Goal: Navigation & Orientation: Find specific page/section

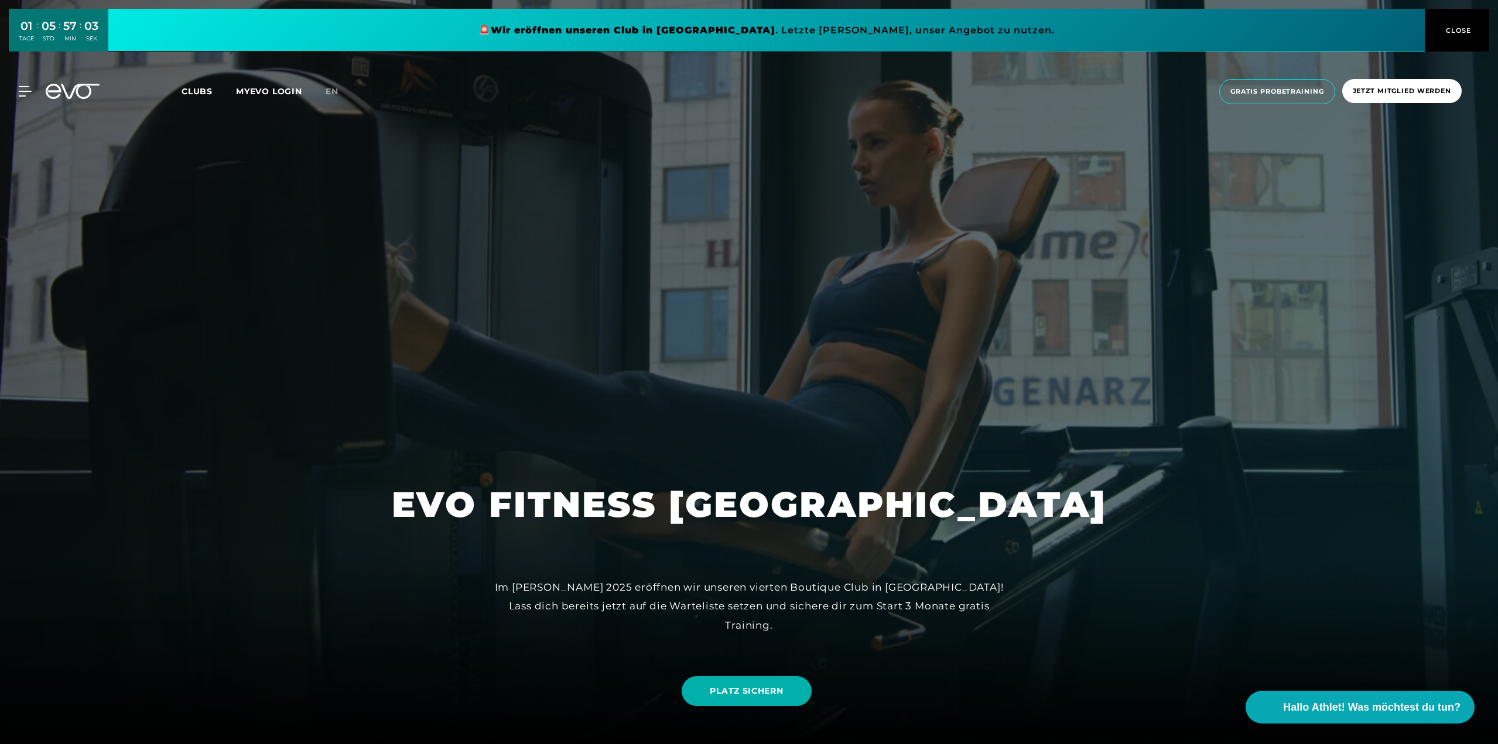
click at [1451, 32] on span "CLOSE" at bounding box center [1457, 30] width 29 height 11
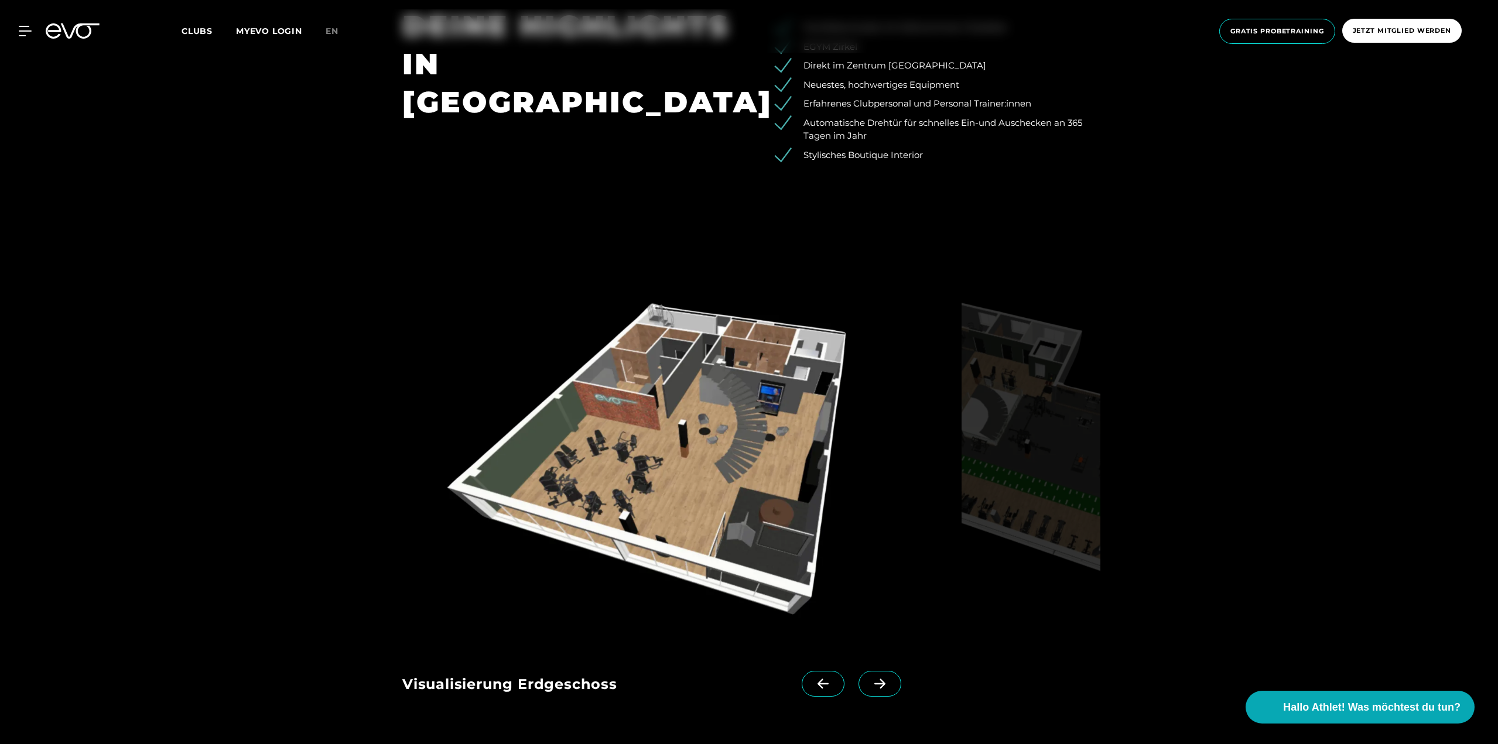
scroll to position [1640, 0]
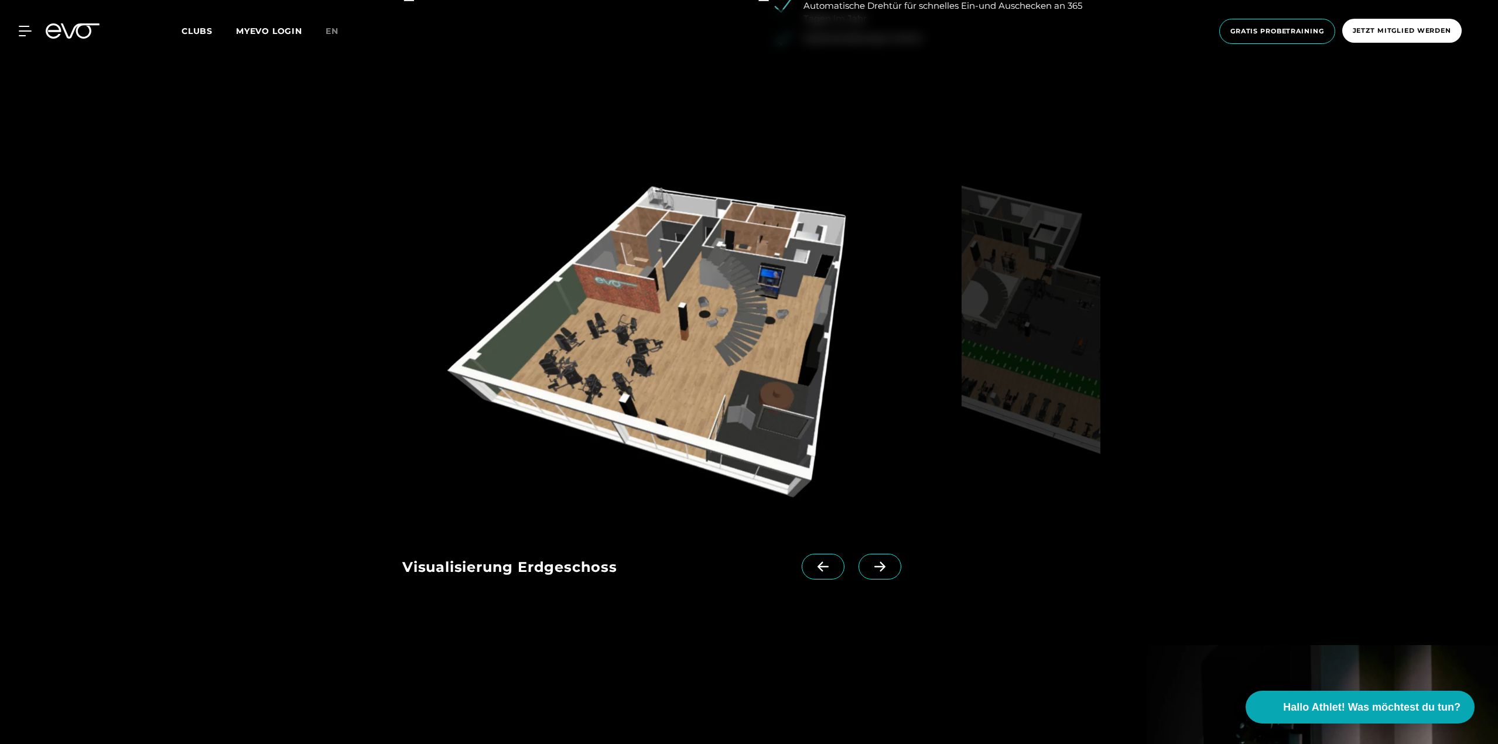
click at [866, 572] on span at bounding box center [880, 567] width 43 height 26
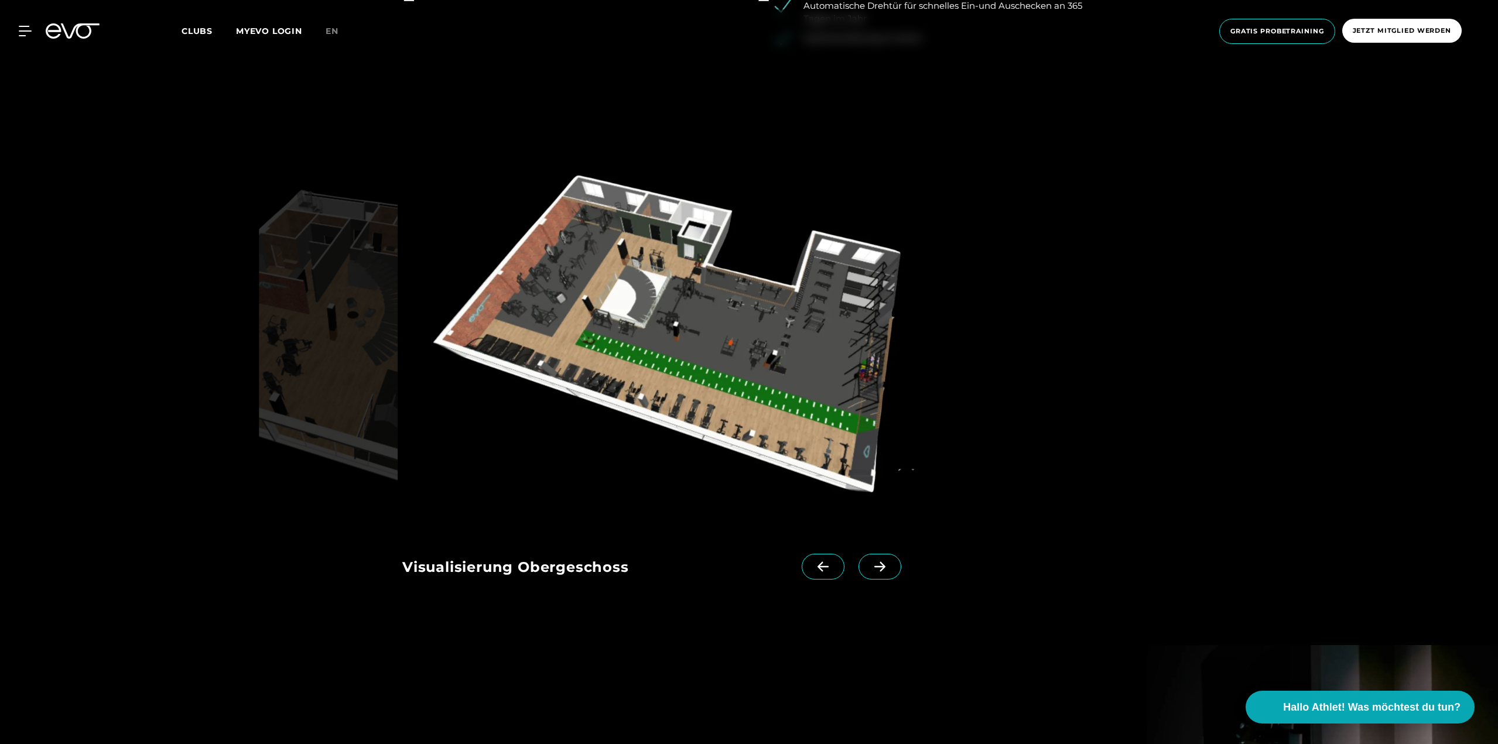
click at [870, 572] on icon at bounding box center [880, 567] width 20 height 11
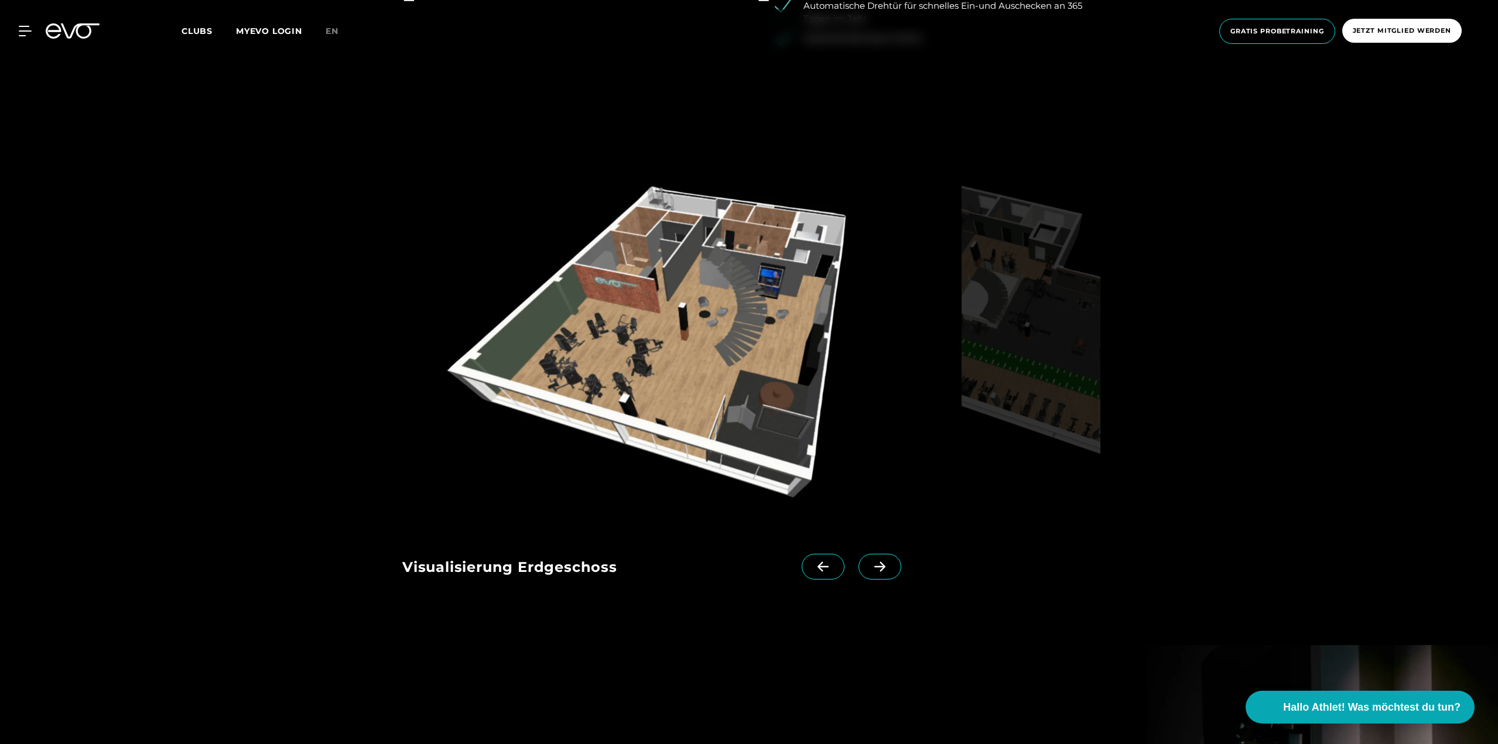
click at [870, 571] on icon at bounding box center [880, 567] width 20 height 11
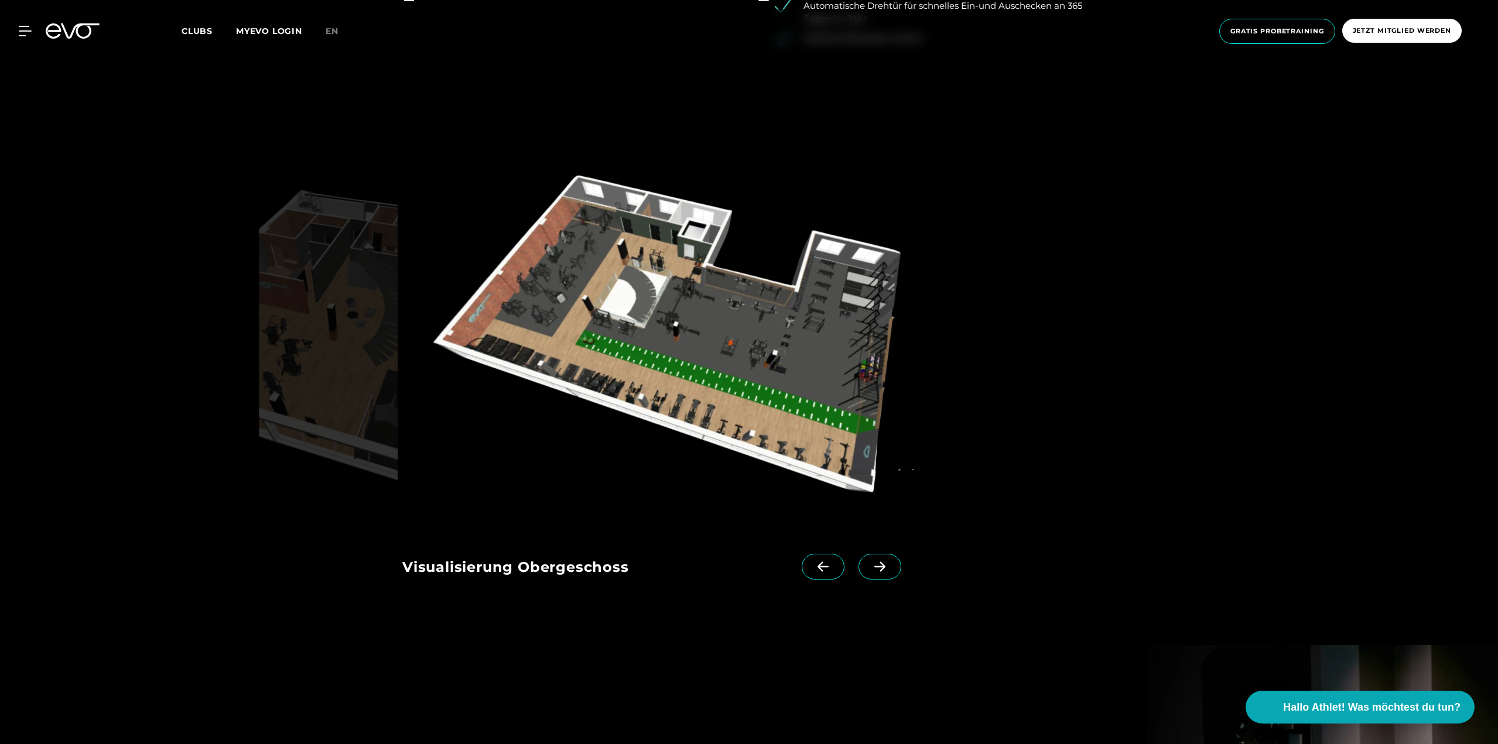
click at [813, 566] on icon at bounding box center [823, 567] width 20 height 11
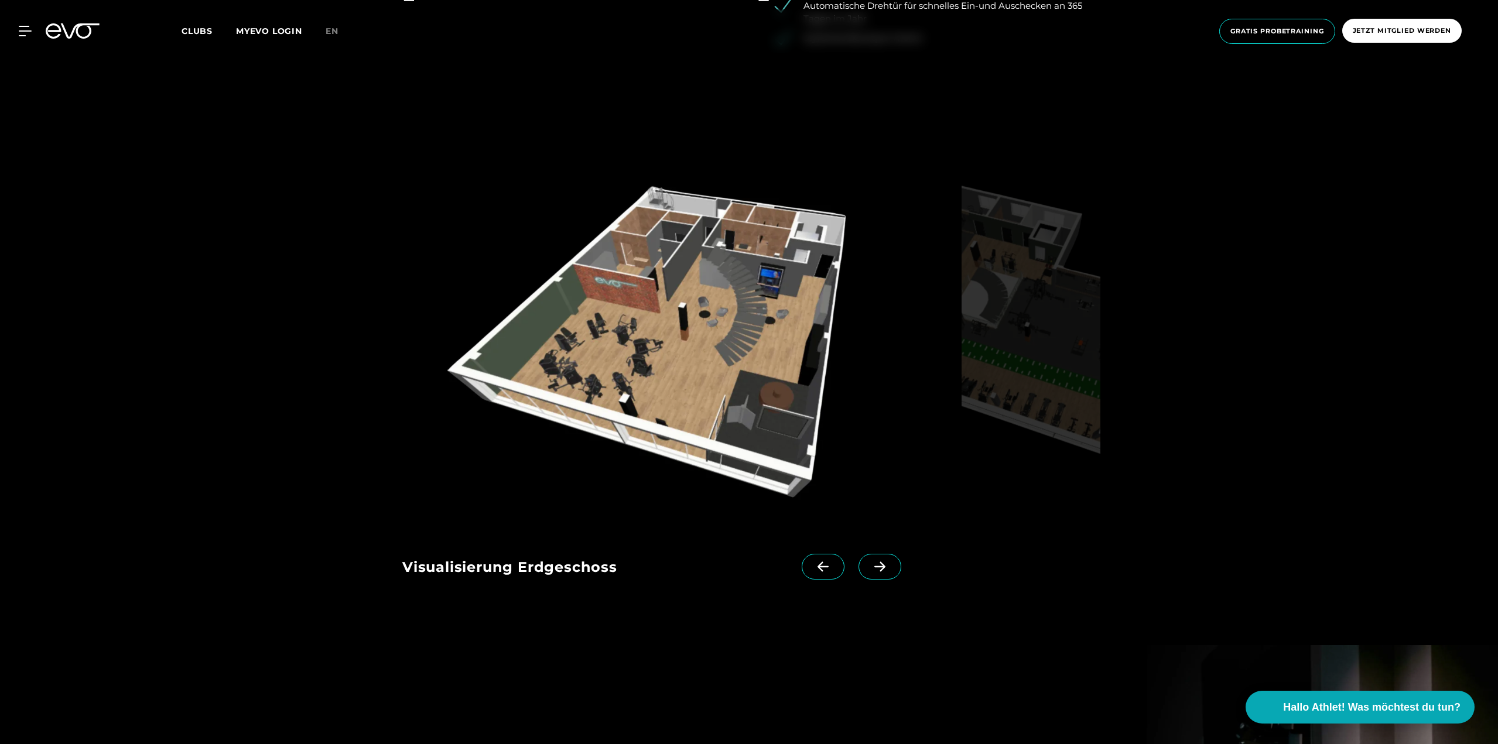
click at [859, 567] on span at bounding box center [880, 567] width 43 height 26
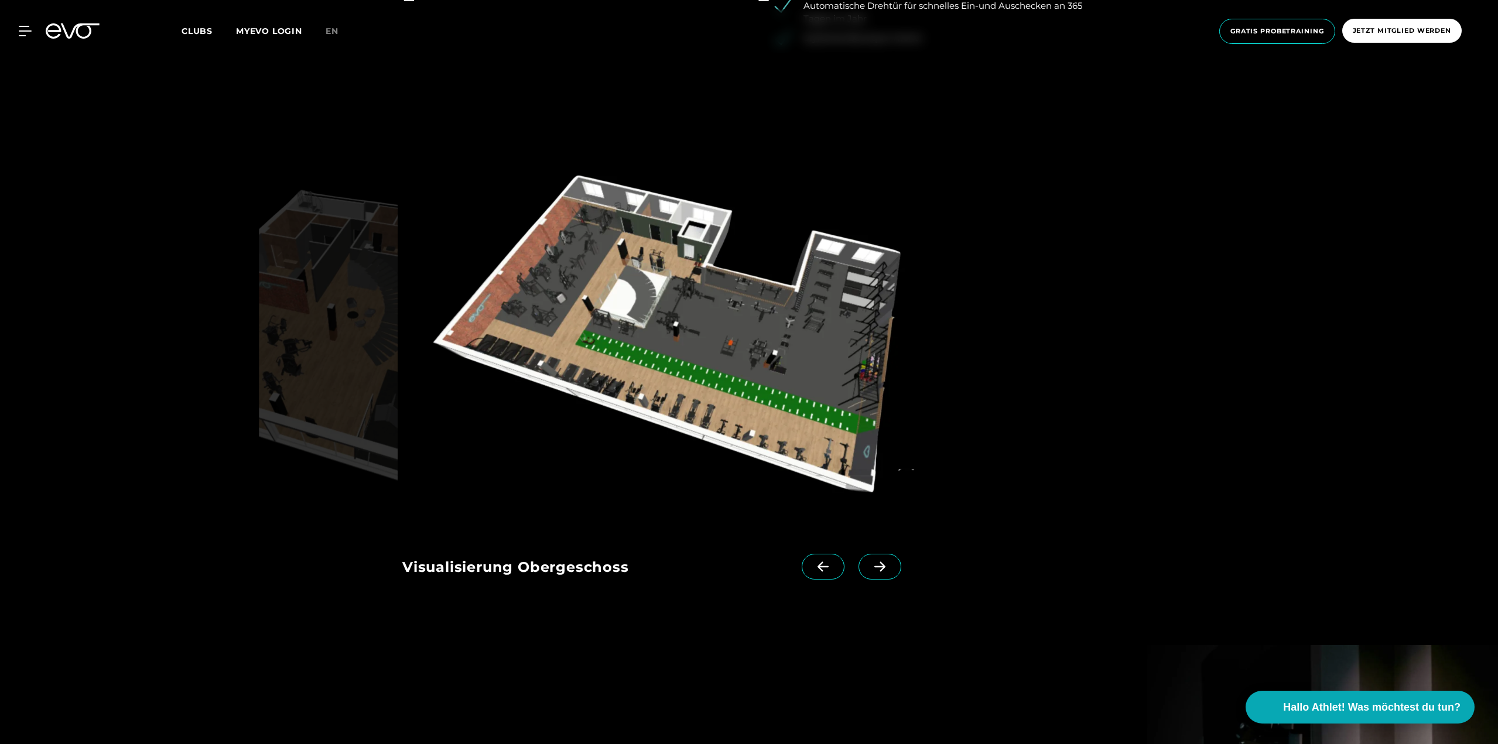
click at [802, 559] on span at bounding box center [823, 567] width 43 height 26
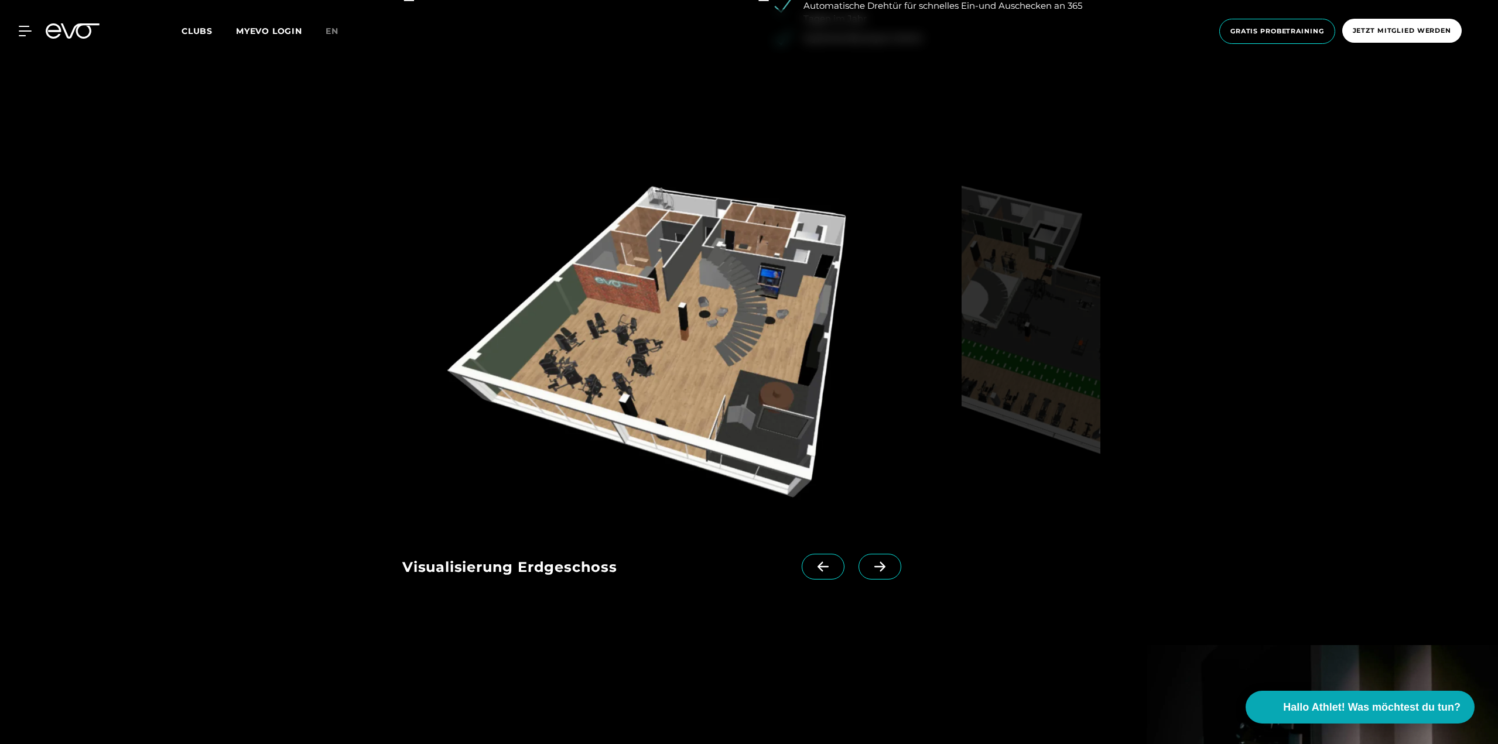
click at [870, 571] on icon at bounding box center [880, 567] width 20 height 11
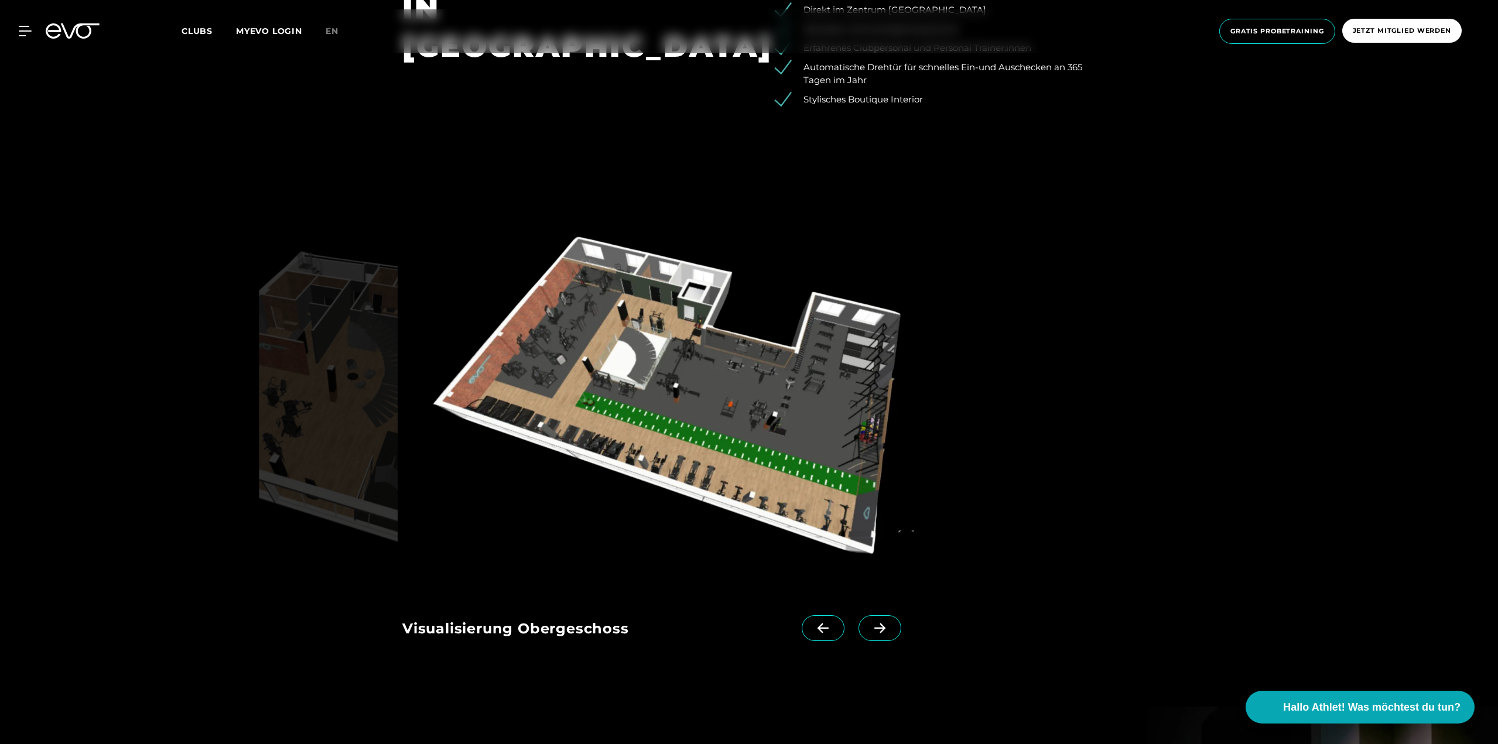
scroll to position [1581, 0]
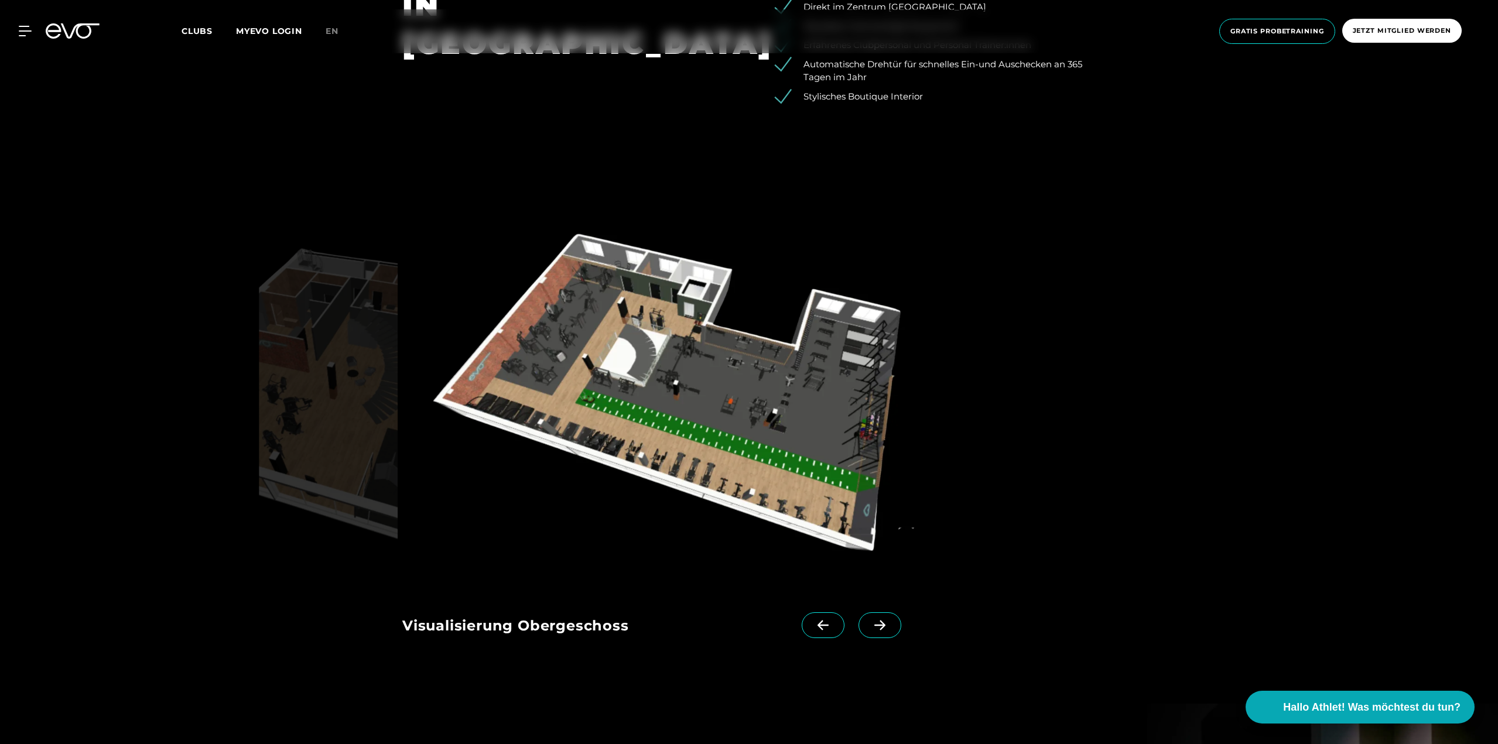
click at [813, 627] on icon at bounding box center [823, 625] width 20 height 11
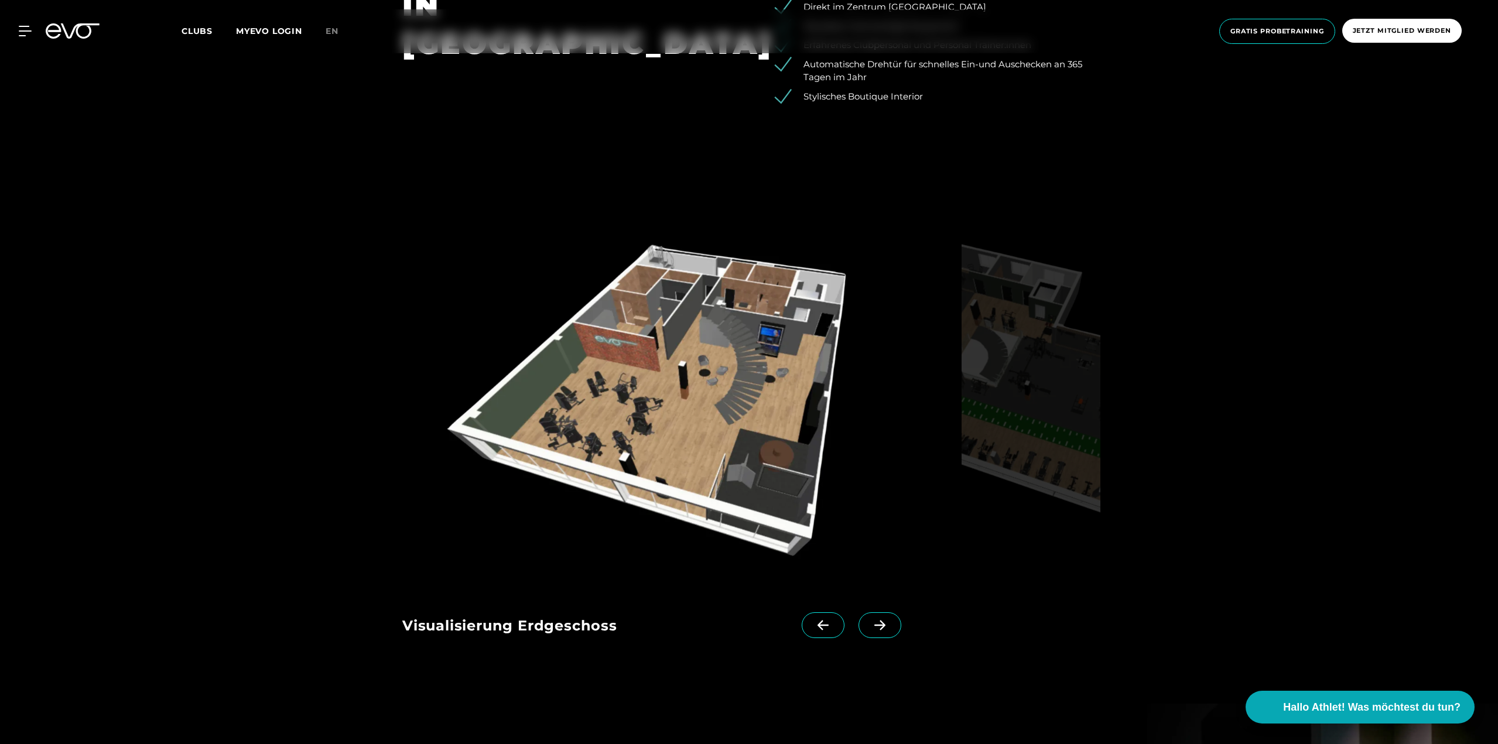
click at [870, 627] on icon at bounding box center [880, 625] width 20 height 11
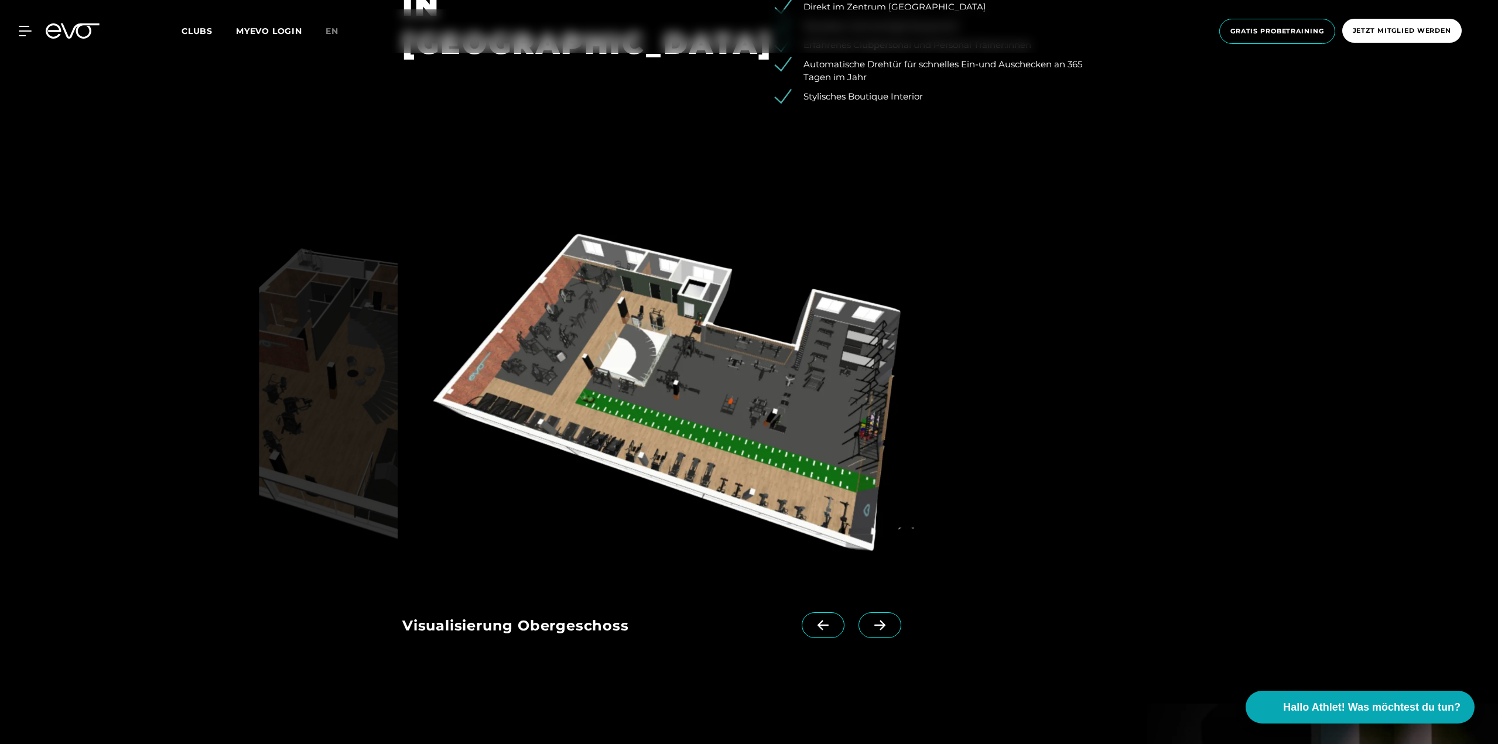
click at [819, 624] on span at bounding box center [823, 626] width 43 height 26
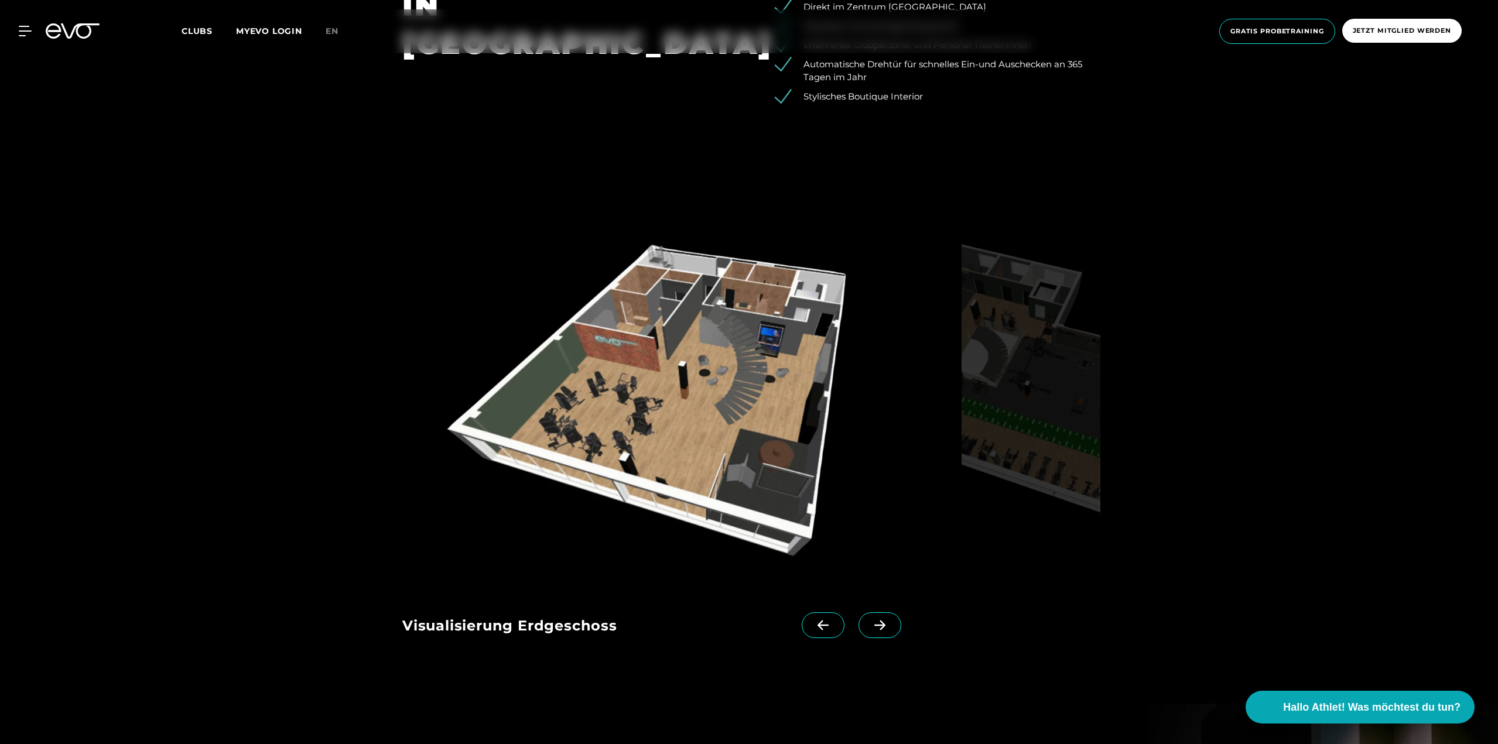
click at [870, 620] on icon at bounding box center [880, 625] width 20 height 11
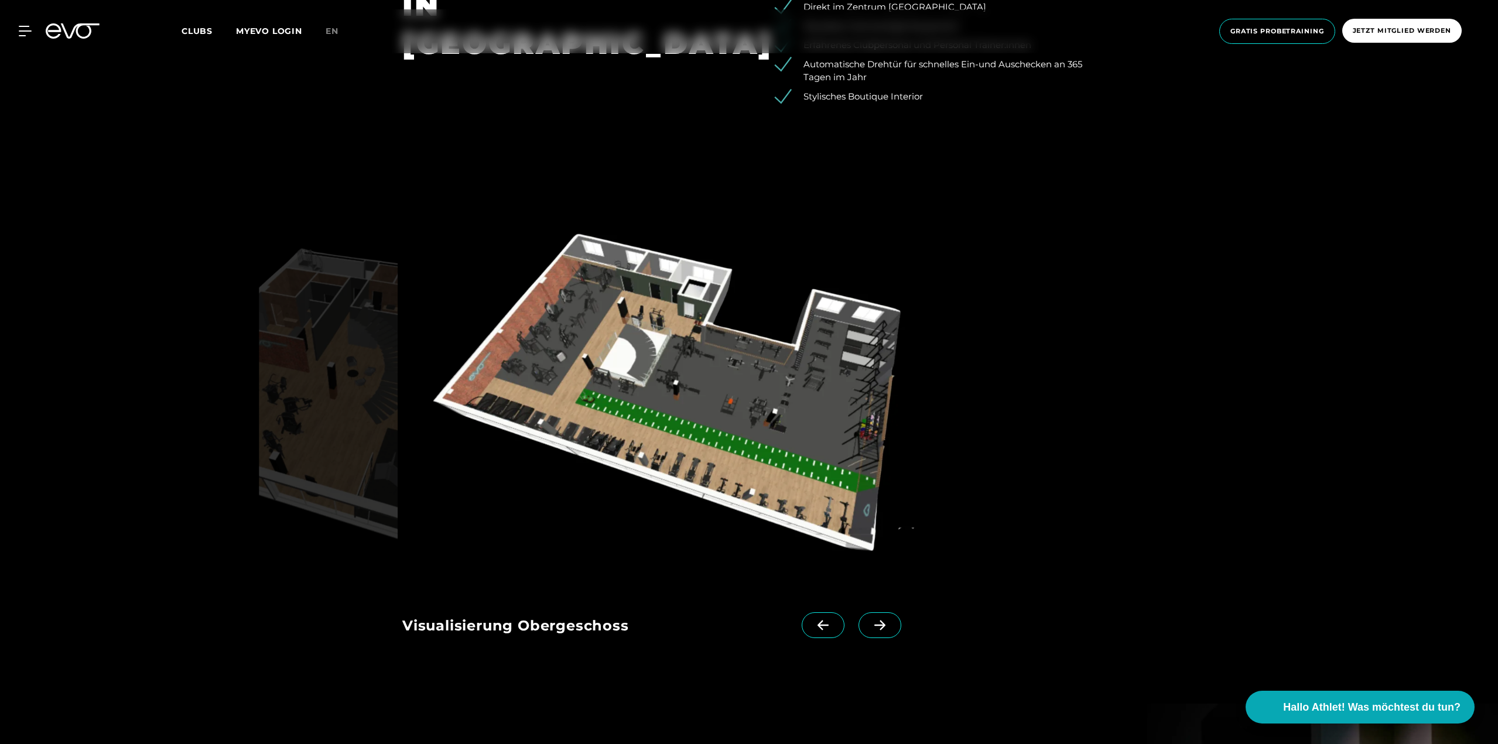
click at [818, 618] on span at bounding box center [823, 626] width 43 height 26
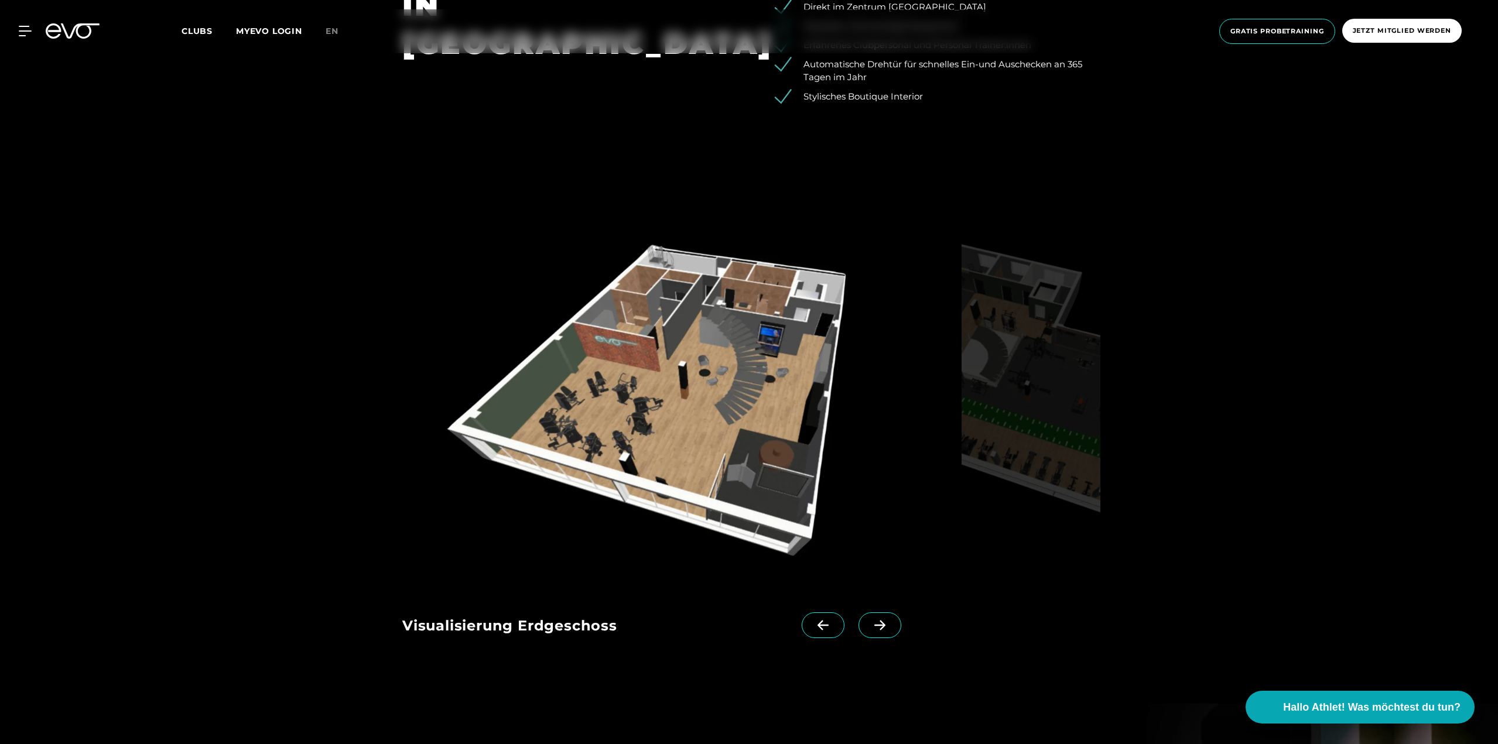
click at [870, 620] on icon at bounding box center [880, 625] width 20 height 11
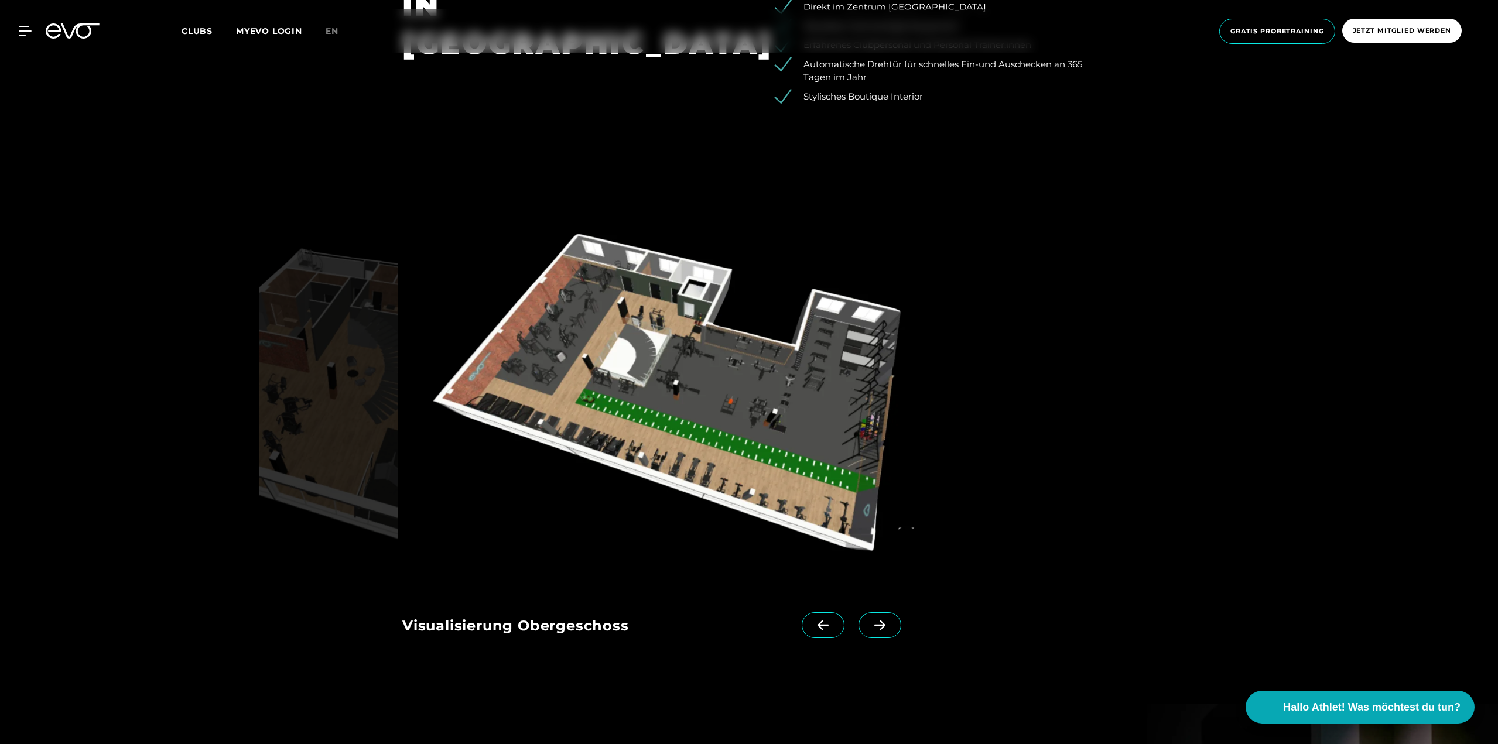
click at [802, 618] on span at bounding box center [823, 626] width 43 height 26
